Goal: Task Accomplishment & Management: Manage account settings

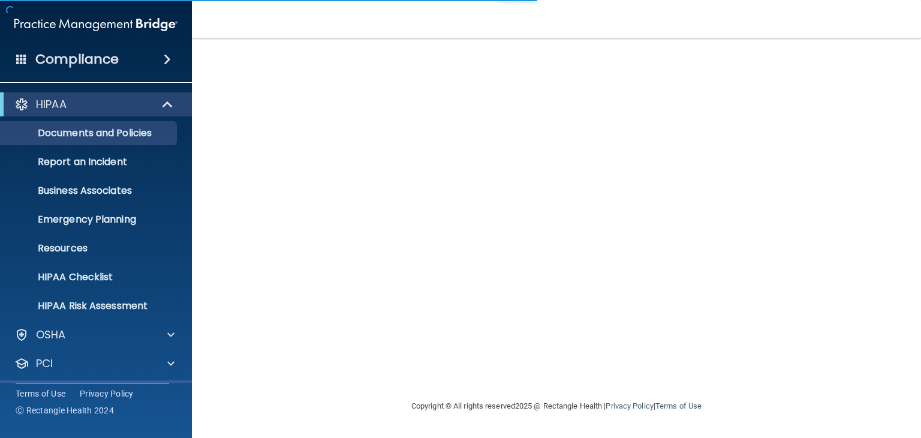
scroll to position [60, 0]
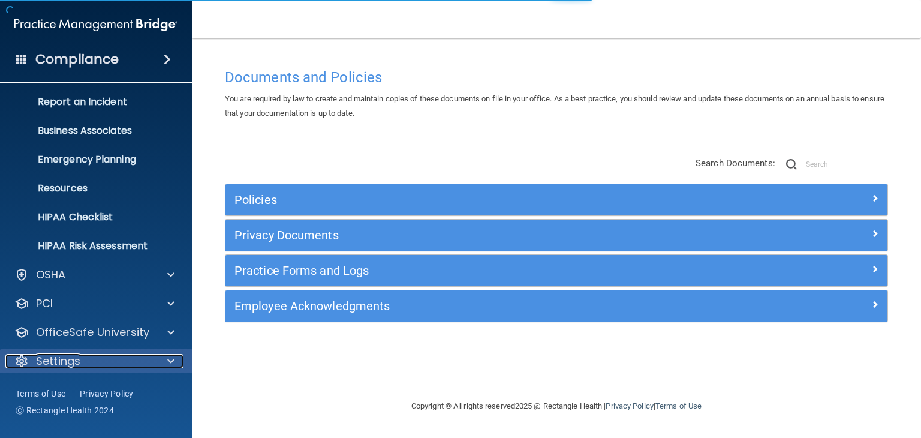
click at [156, 358] on div at bounding box center [169, 361] width 30 height 14
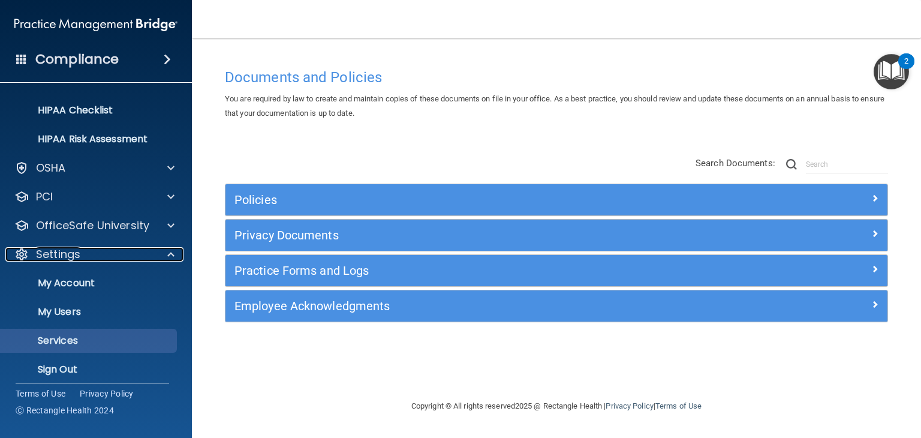
scroll to position [175, 0]
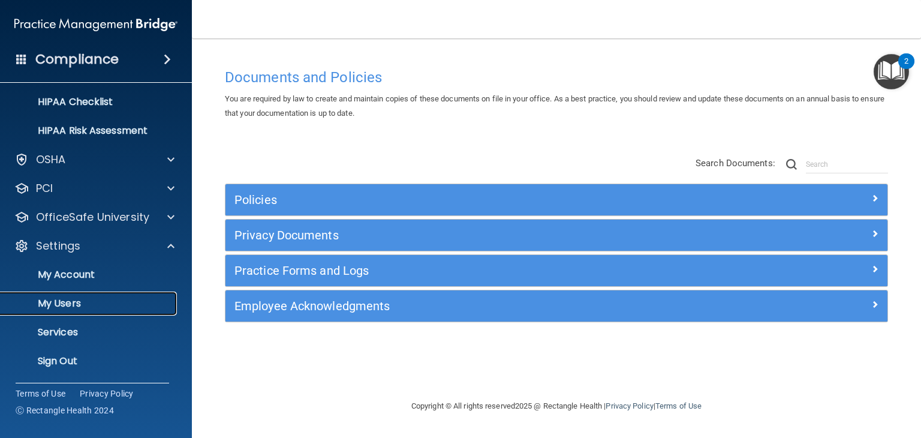
click at [74, 307] on p "My Users" at bounding box center [90, 303] width 164 height 12
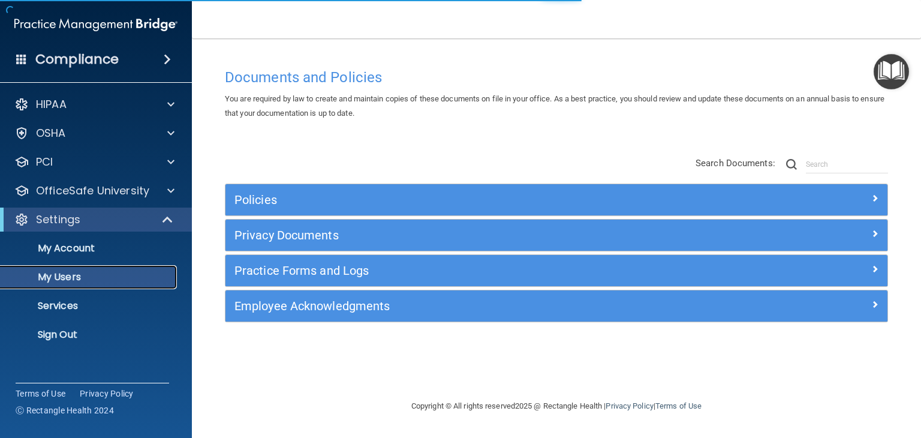
select select "20"
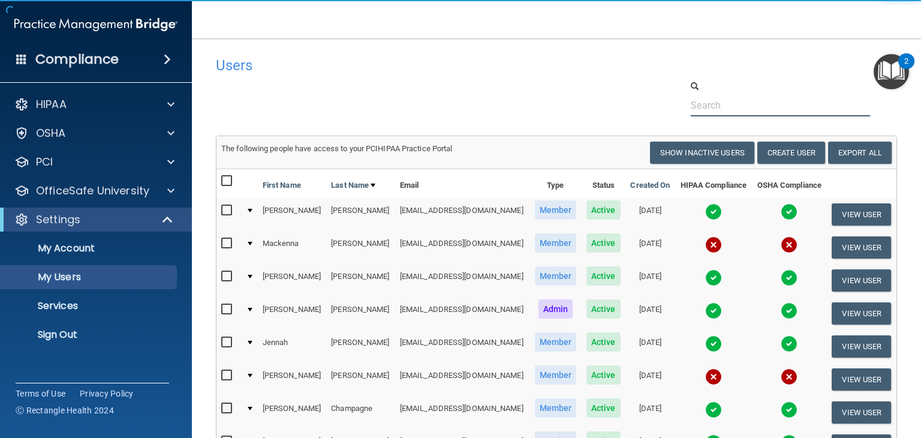
click at [717, 101] on input "text" at bounding box center [779, 105] width 179 height 22
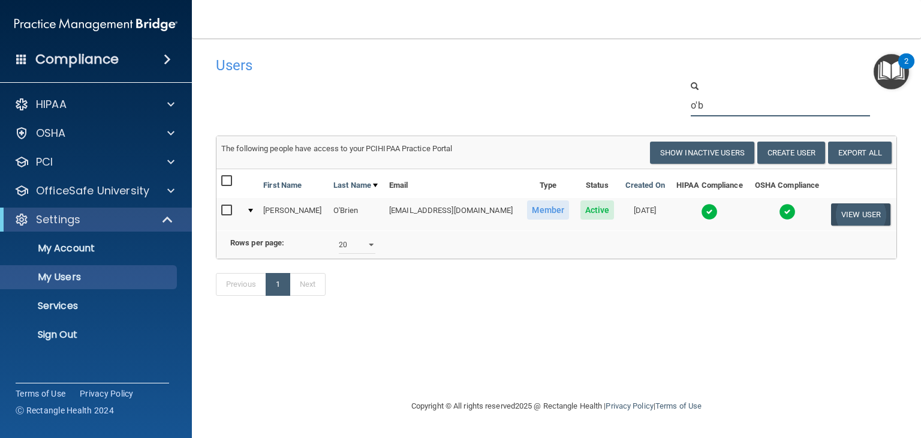
type input "o'b"
click at [856, 212] on button "View User" at bounding box center [860, 214] width 59 height 22
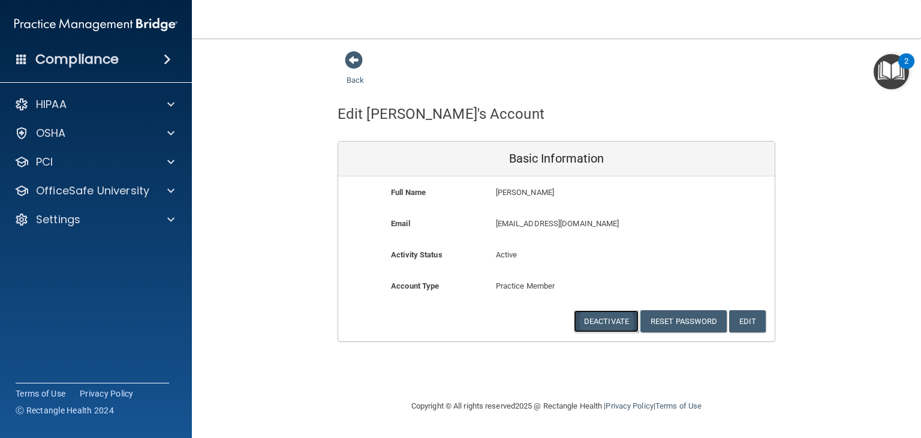
click at [621, 322] on button "Deactivate" at bounding box center [606, 321] width 65 height 22
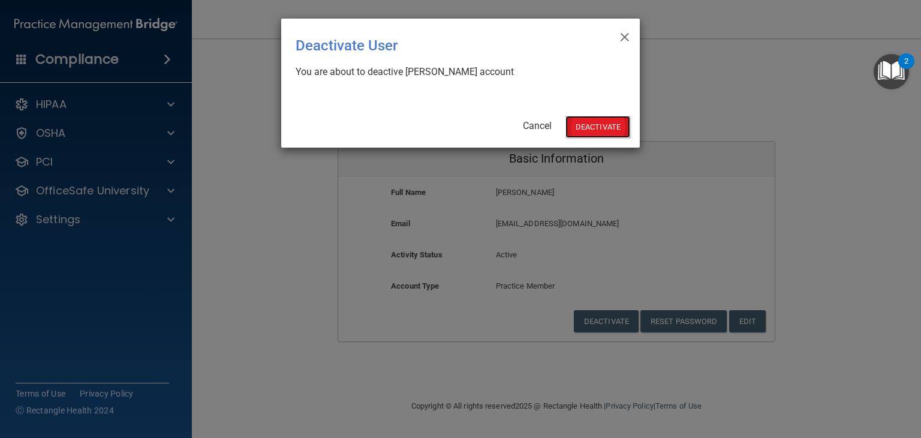
click at [584, 119] on button "Deactivate" at bounding box center [597, 127] width 65 height 22
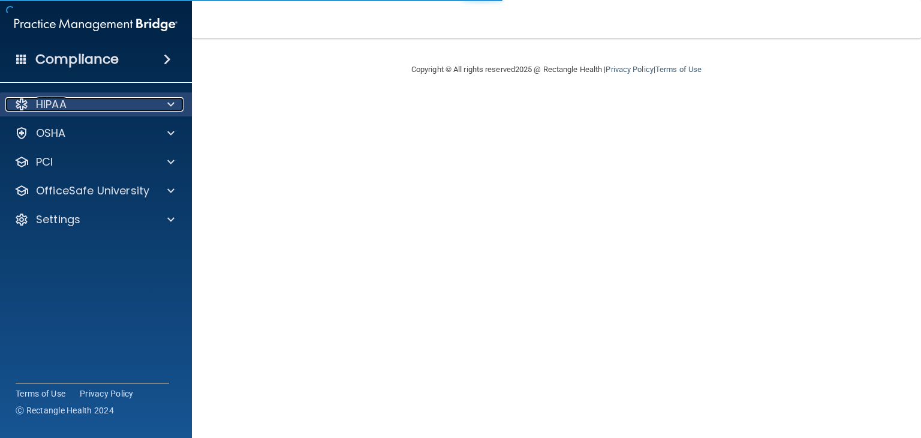
click at [165, 99] on div at bounding box center [169, 104] width 30 height 14
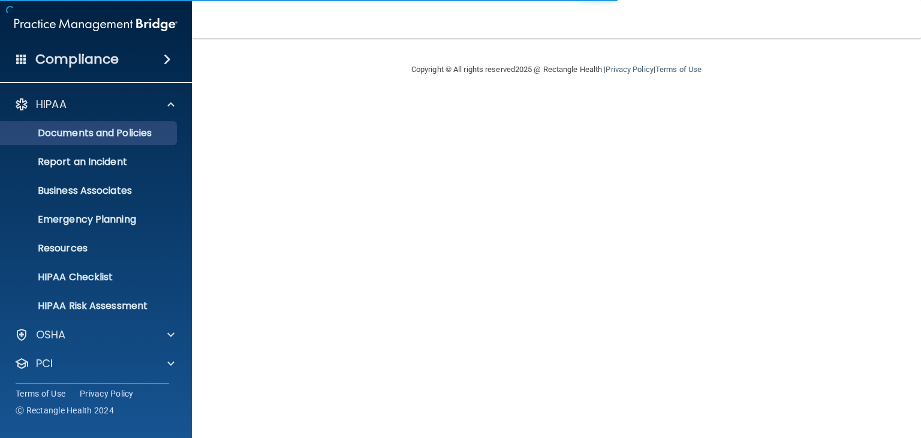
click at [123, 120] on ul "Documents and Policies Report an Incident Business Associates Emergency Plannin…" at bounding box center [96, 216] width 217 height 201
click at [123, 128] on p "Documents and Policies" at bounding box center [90, 133] width 164 height 12
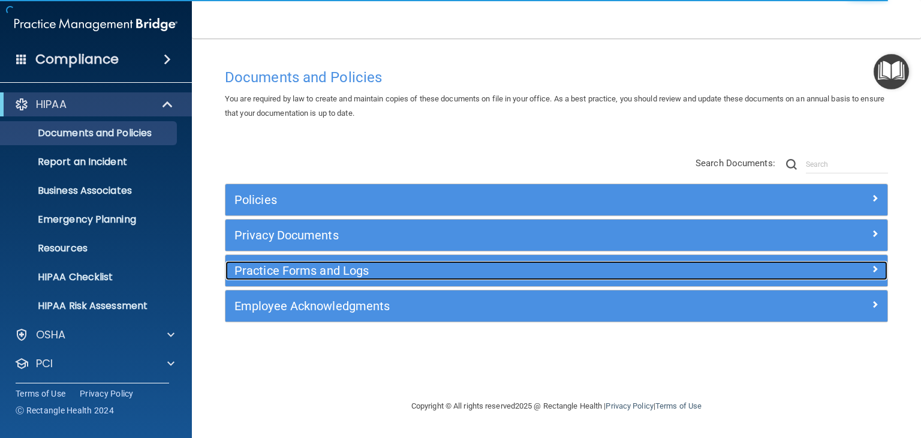
click at [414, 270] on h5 "Practice Forms and Logs" at bounding box center [473, 270] width 478 height 13
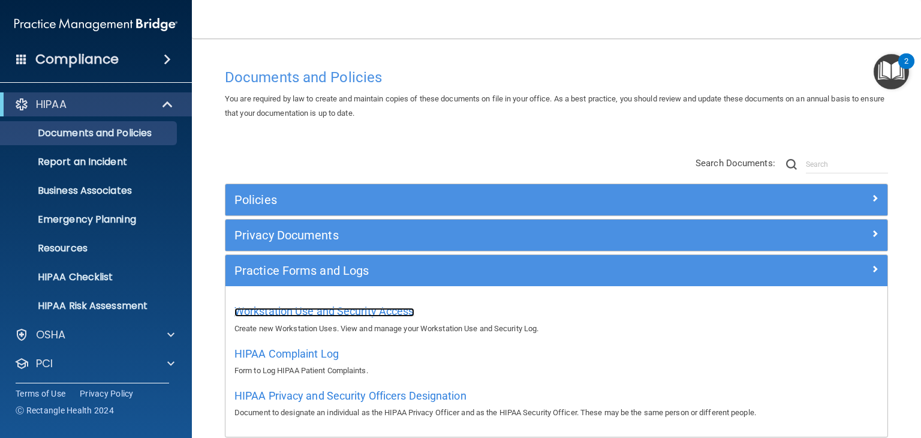
click at [403, 307] on span "Workstation Use and Security Access" at bounding box center [324, 310] width 180 height 13
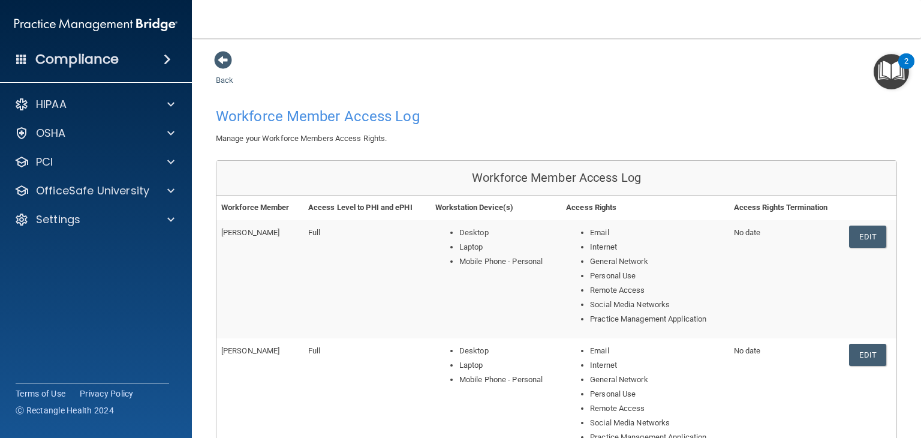
scroll to position [545, 0]
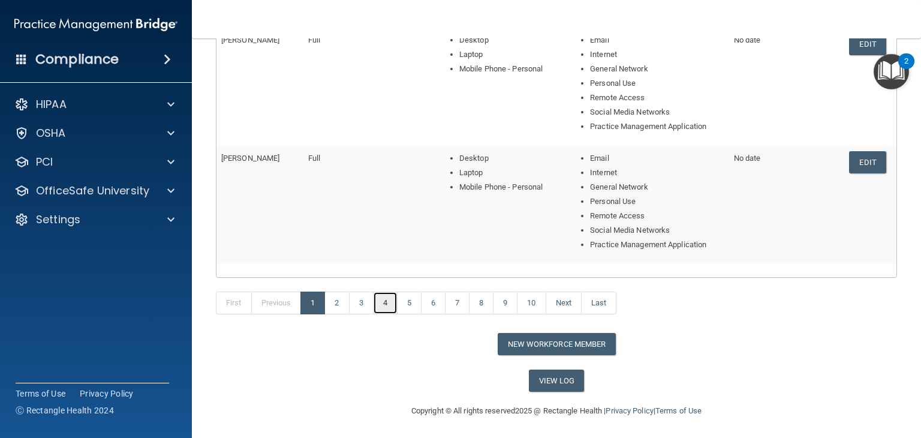
click at [384, 301] on link "4" at bounding box center [385, 302] width 25 height 23
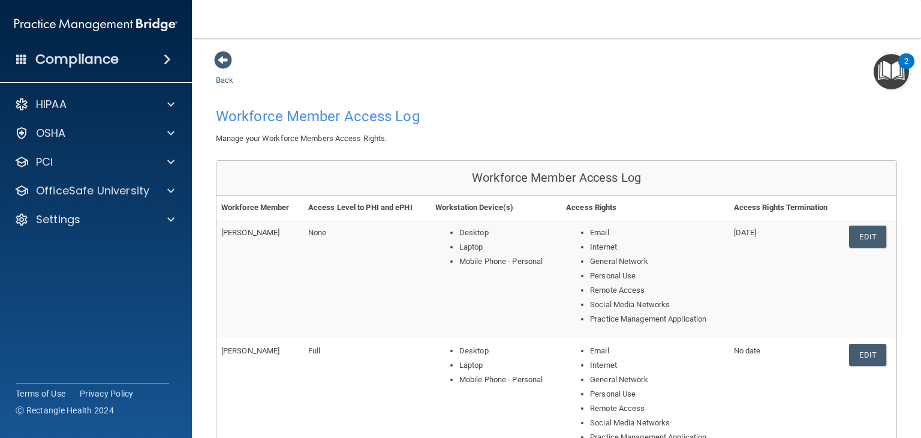
scroll to position [545, 0]
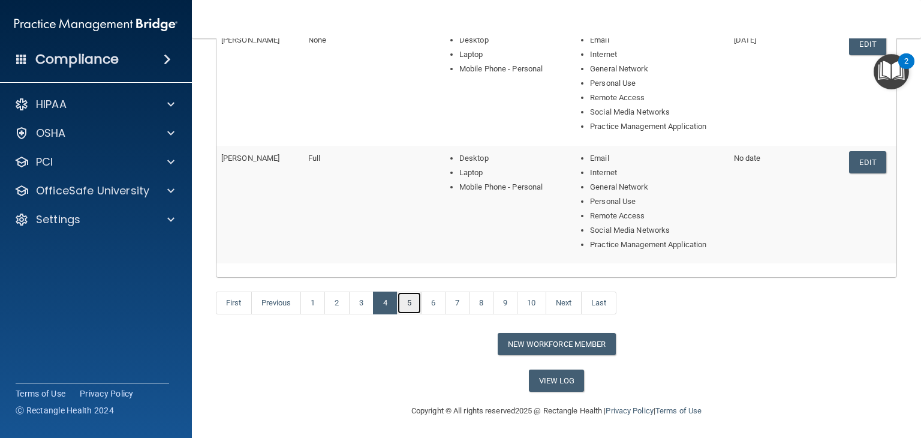
click at [410, 307] on link "5" at bounding box center [409, 302] width 25 height 23
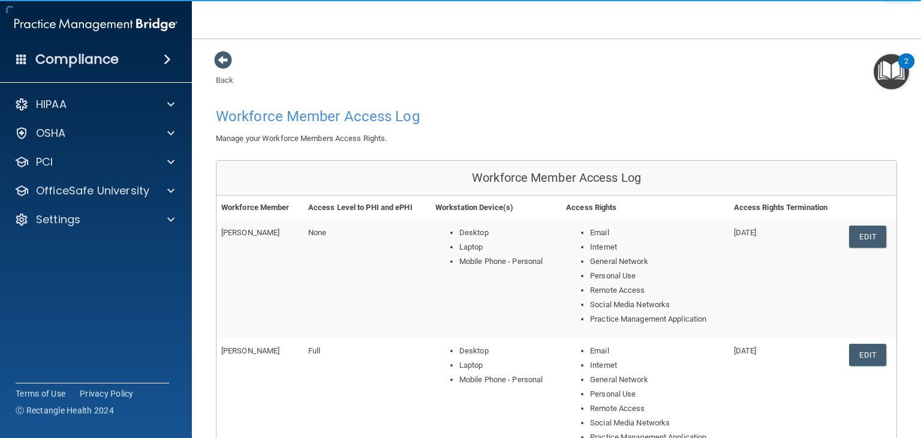
scroll to position [545, 0]
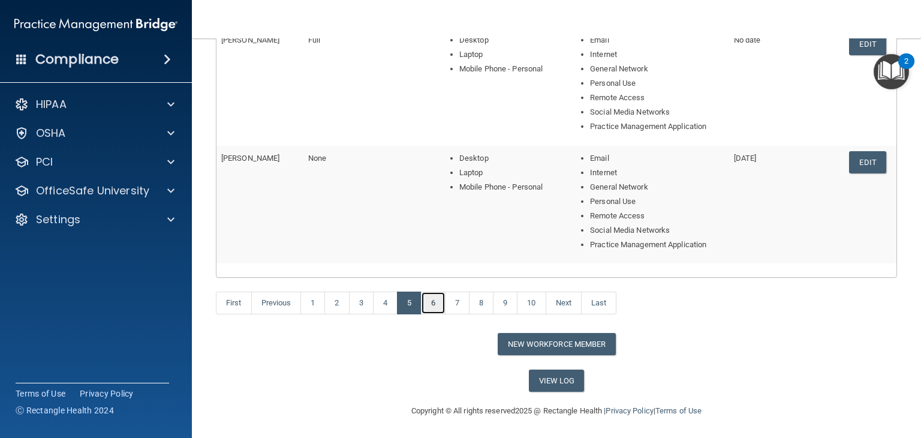
click at [435, 298] on link "6" at bounding box center [433, 302] width 25 height 23
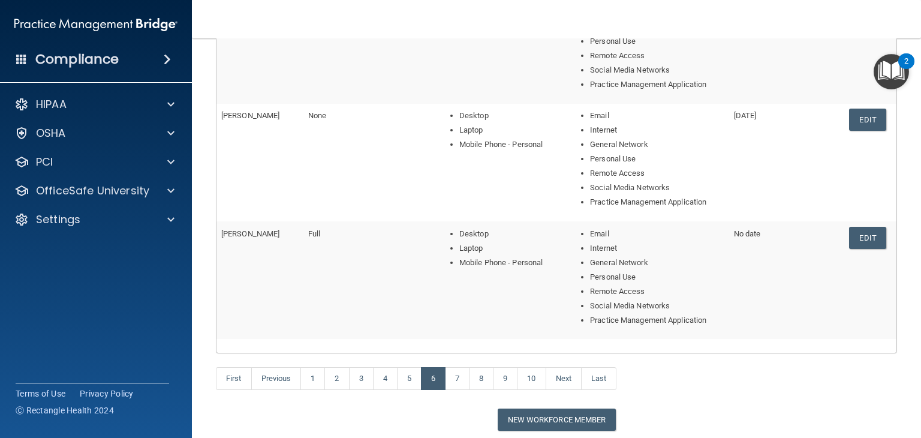
scroll to position [545, 0]
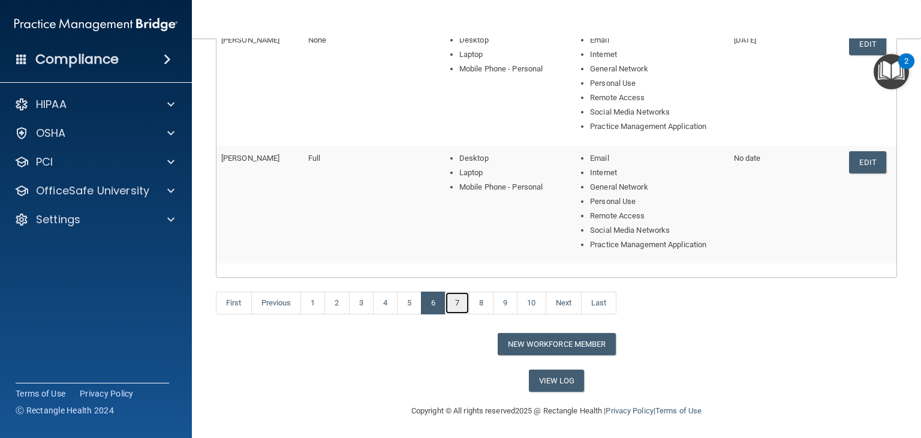
click at [455, 300] on link "7" at bounding box center [457, 302] width 25 height 23
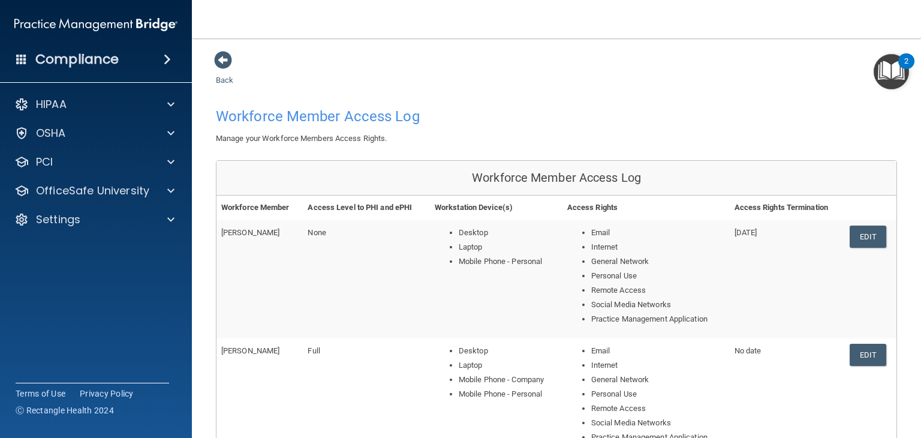
scroll to position [545, 0]
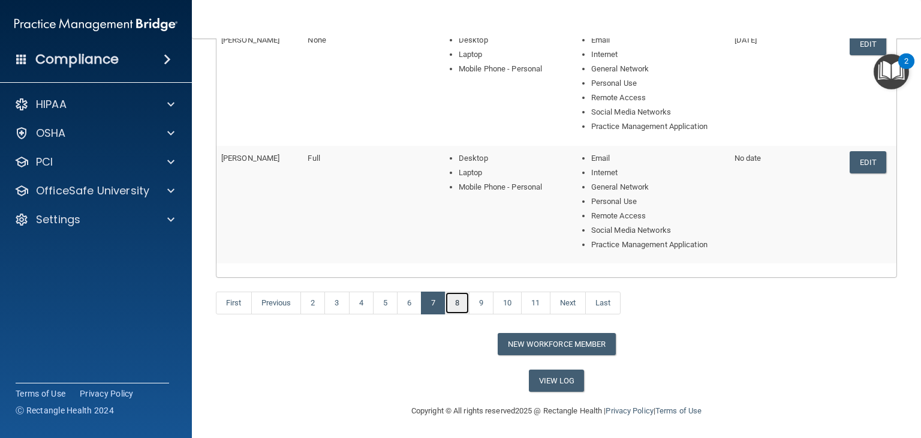
click at [457, 305] on link "8" at bounding box center [457, 302] width 25 height 23
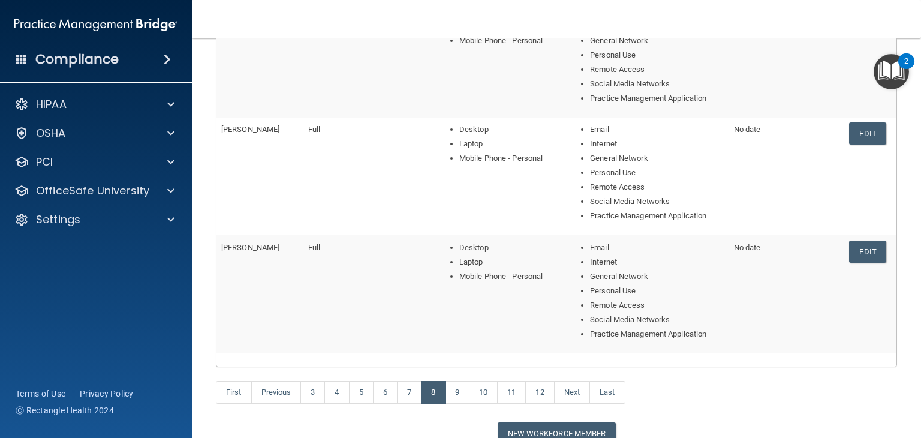
scroll to position [528, 0]
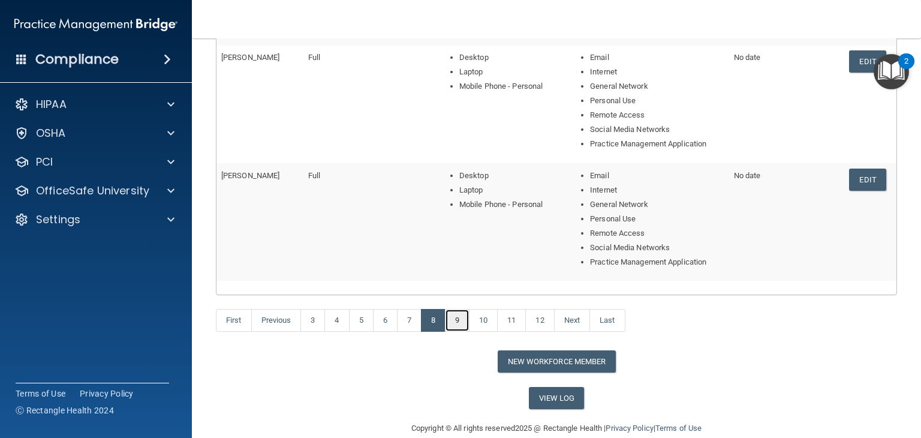
click at [460, 317] on link "9" at bounding box center [457, 320] width 25 height 23
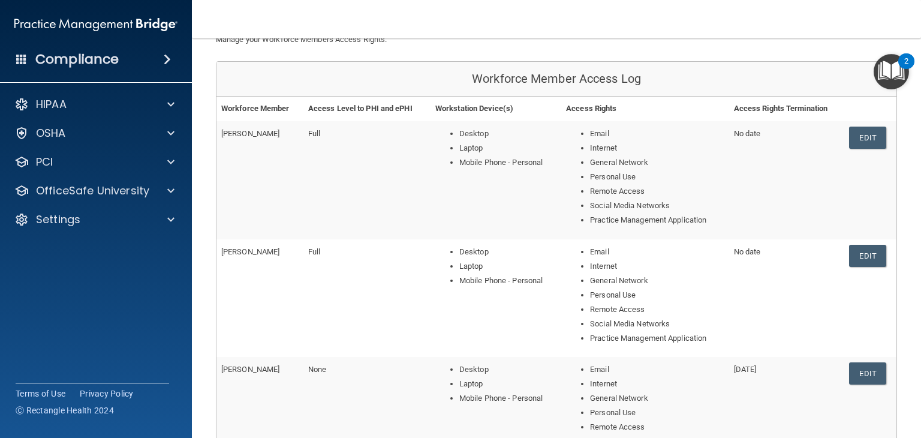
scroll to position [95, 0]
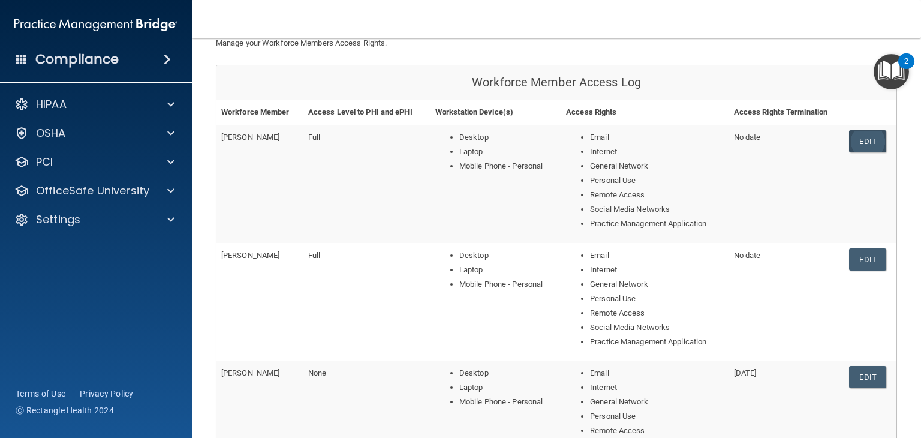
click at [856, 138] on link "Edit" at bounding box center [867, 141] width 37 height 22
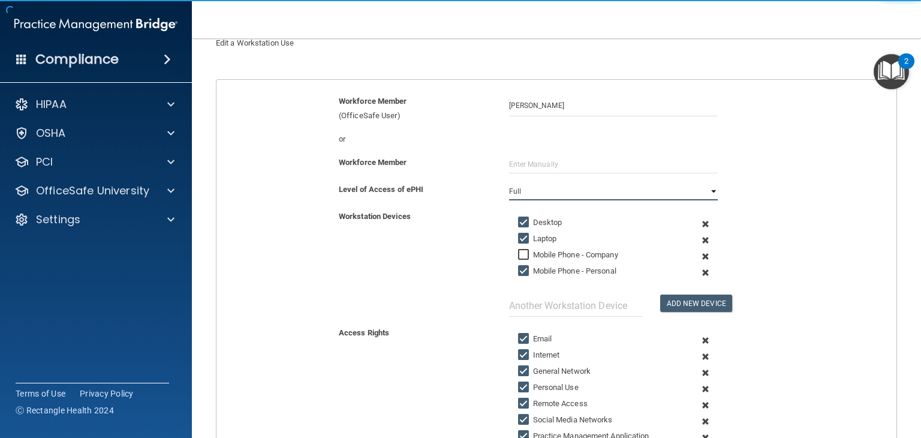
click at [626, 191] on select "Full Limited None" at bounding box center [613, 191] width 209 height 18
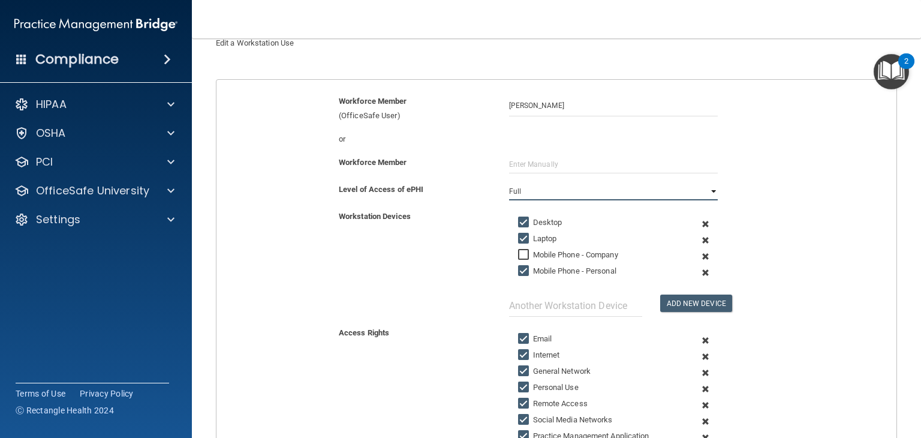
select select "2"
click at [509, 182] on select "Full Limited None" at bounding box center [613, 191] width 209 height 18
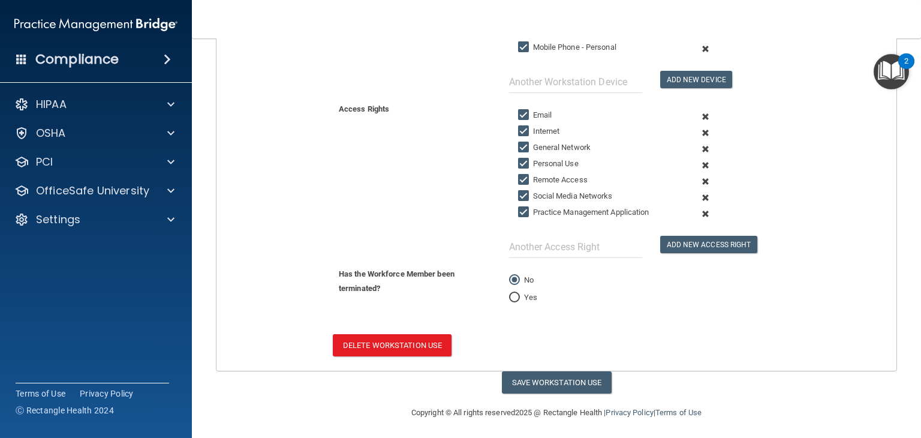
click at [512, 297] on input "Yes" at bounding box center [514, 297] width 11 height 9
radio input "true"
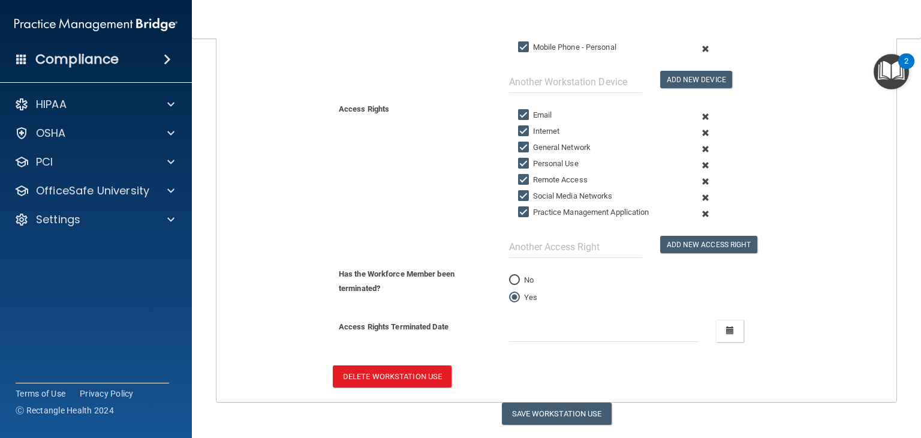
click at [698, 327] on div "[DATE] Mon Tue Wed Thu Fri Sat Sun 28 29 30 31 01 02 03 04 05 06 07 08 09 10 11…" at bounding box center [604, 330] width 208 height 22
click at [718, 325] on button "button" at bounding box center [730, 330] width 28 height 22
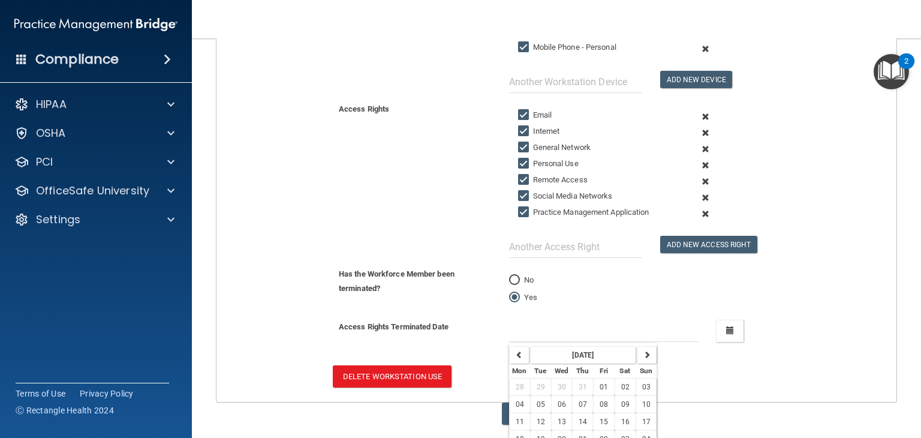
scroll to position [360, 0]
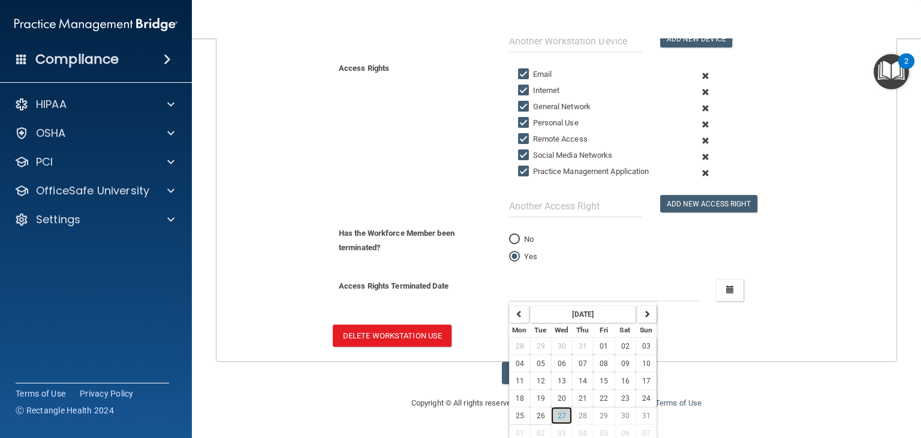
click at [560, 411] on span "27" at bounding box center [561, 415] width 8 height 8
type input "[DATE]"
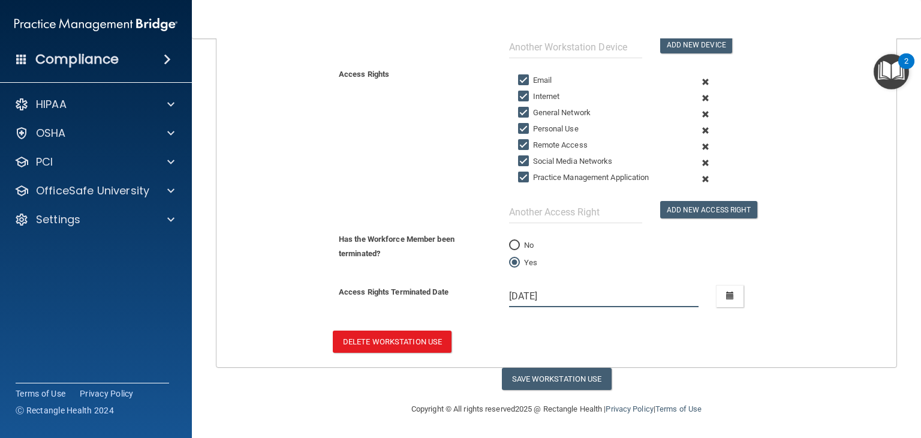
scroll to position [350, 0]
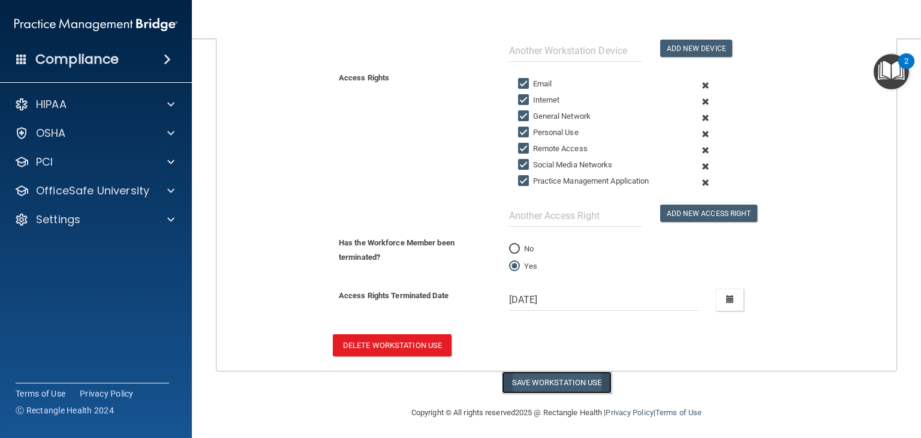
click at [548, 380] on button "Save Workstation Use" at bounding box center [557, 382] width 110 height 22
select select "? string:None ?"
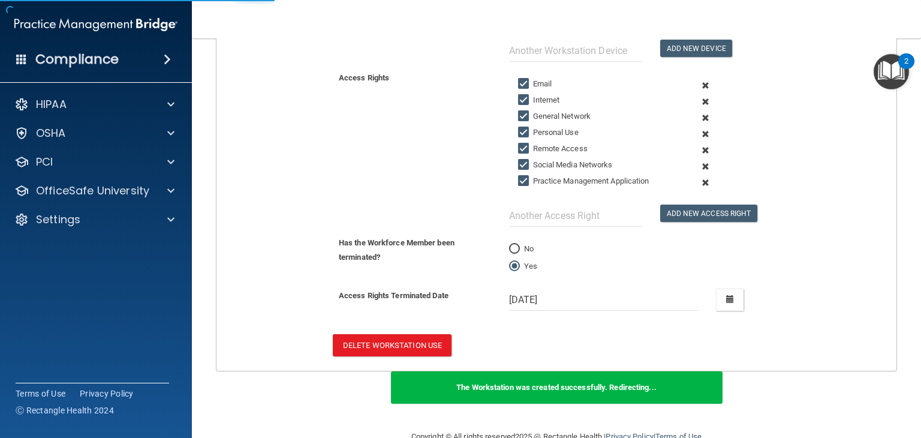
scroll to position [521, 0]
